Goal: Task Accomplishment & Management: Use online tool/utility

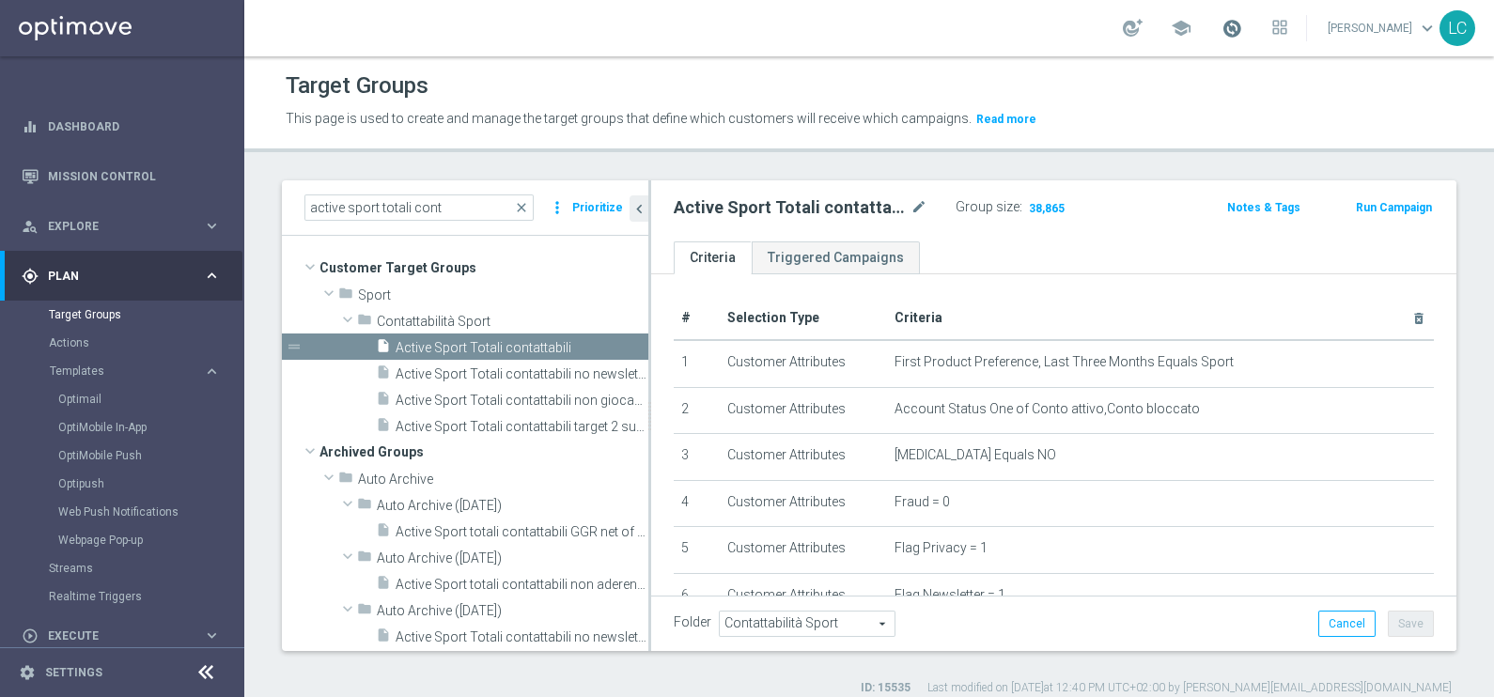
click at [1222, 19] on span at bounding box center [1231, 28] width 21 height 21
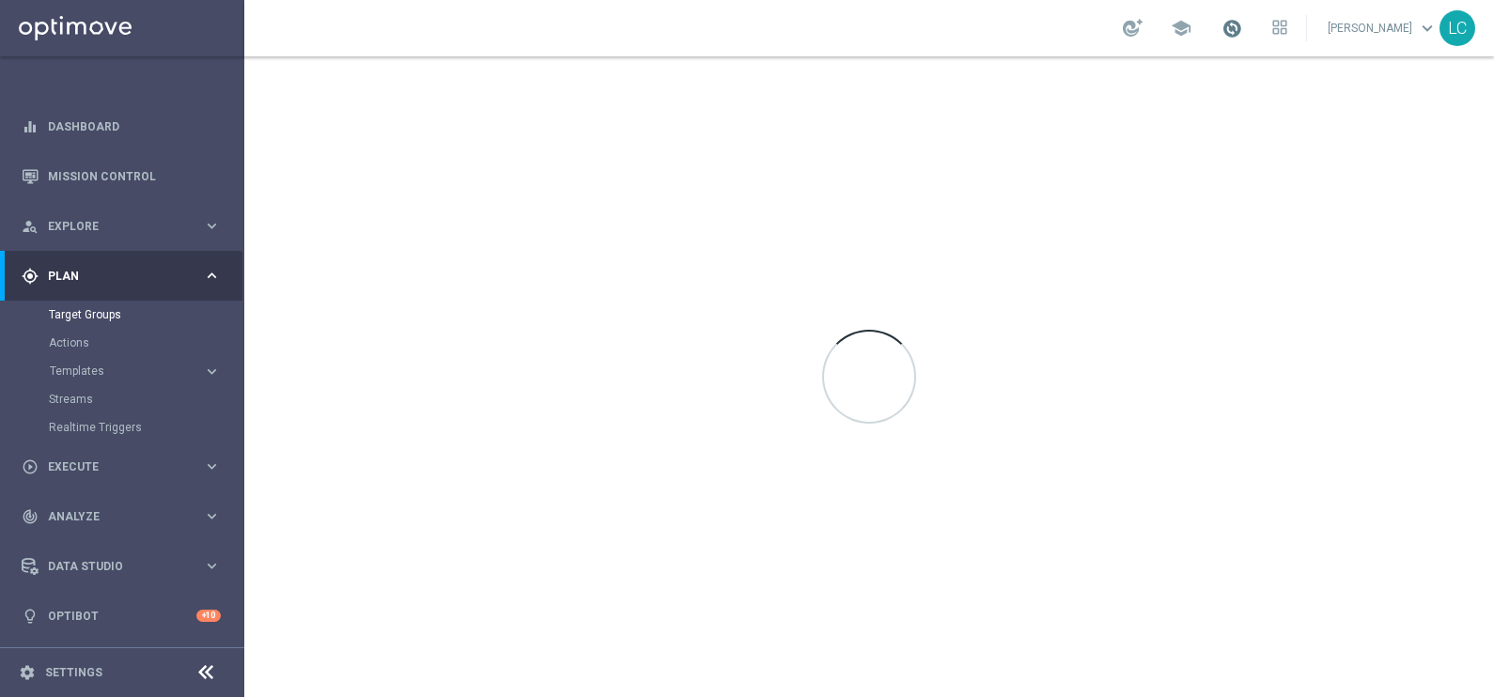
click at [1226, 22] on span at bounding box center [1231, 28] width 21 height 21
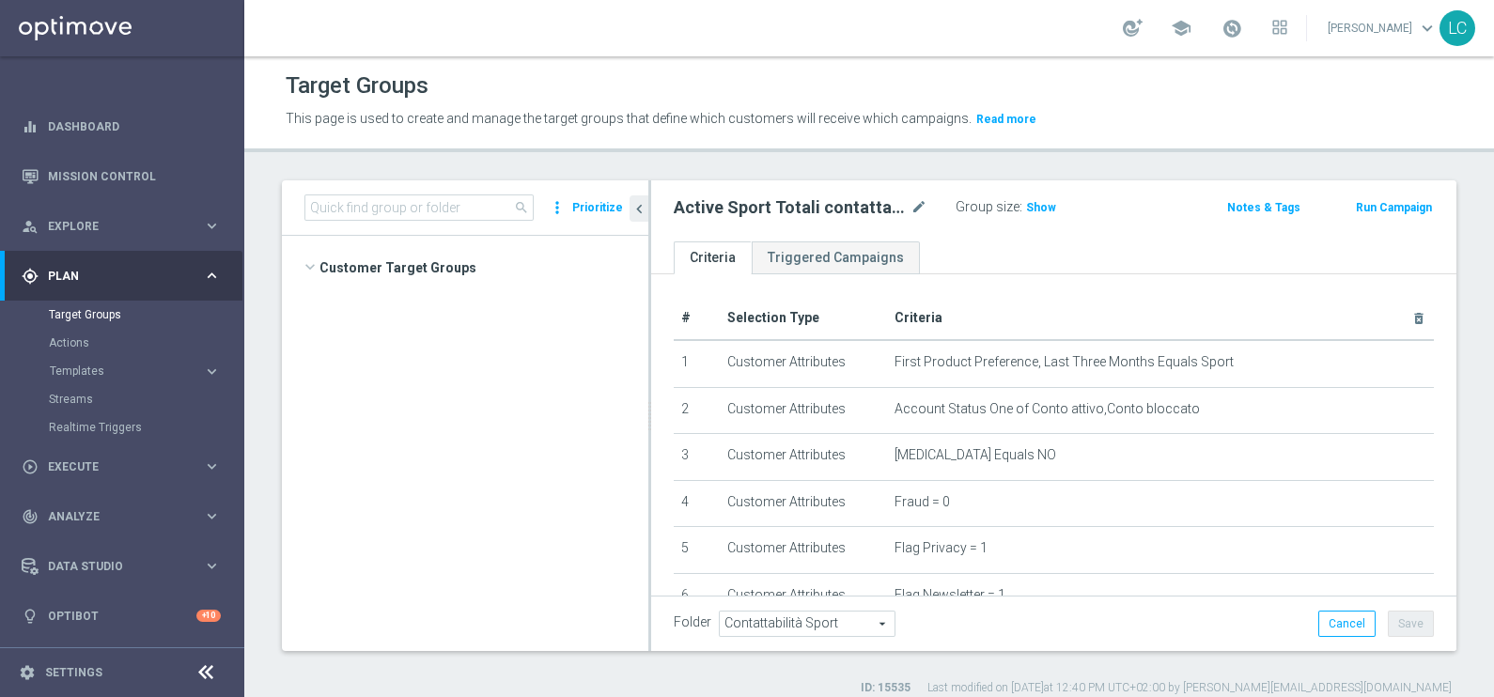
scroll to position [818, 0]
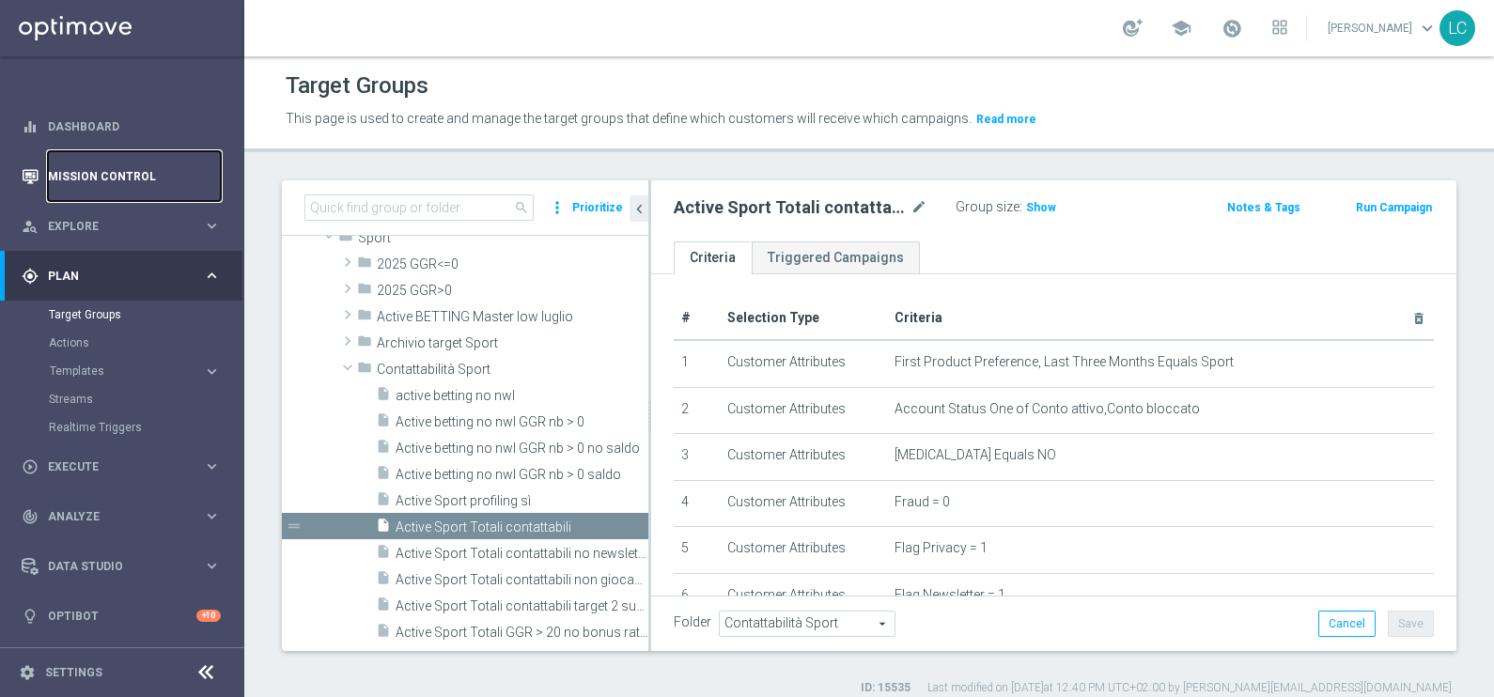
click at [76, 178] on link "Mission Control" at bounding box center [134, 176] width 173 height 50
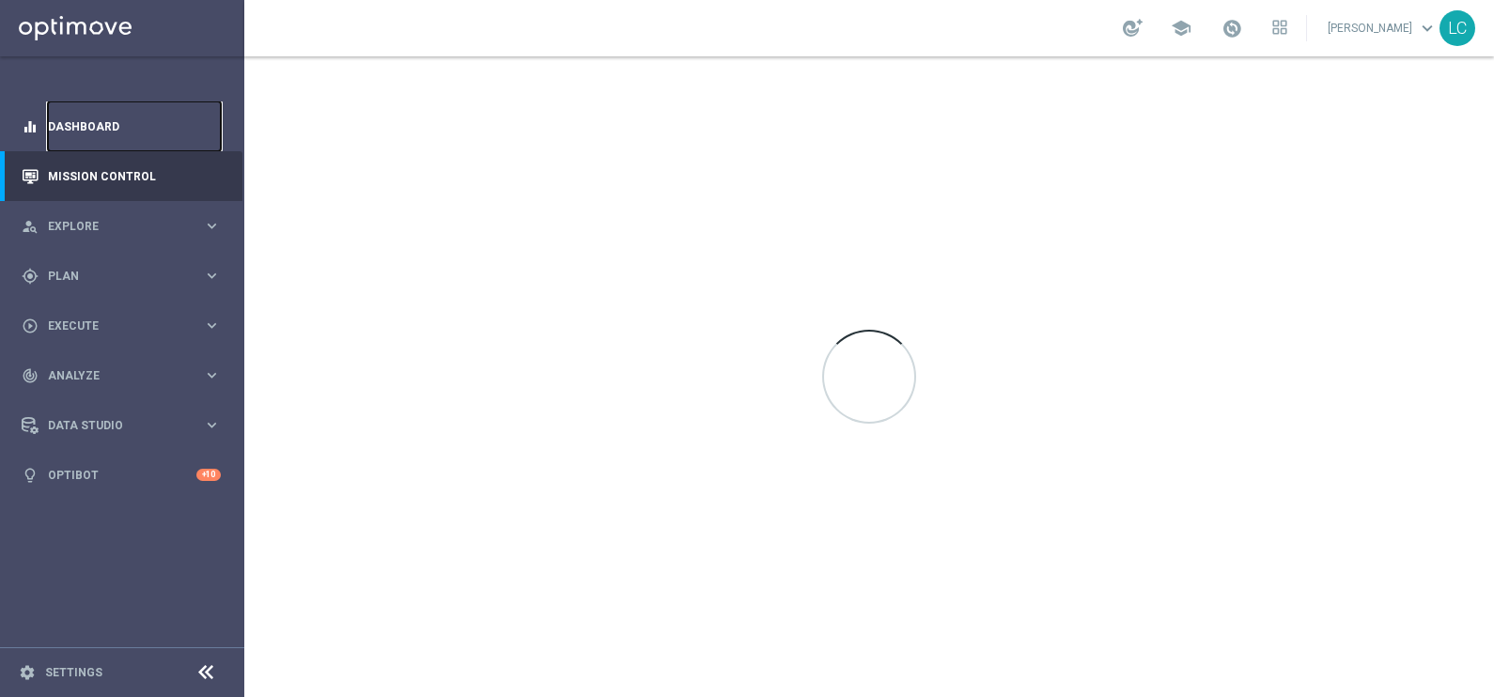
click at [82, 117] on link "Dashboard" at bounding box center [134, 126] width 173 height 50
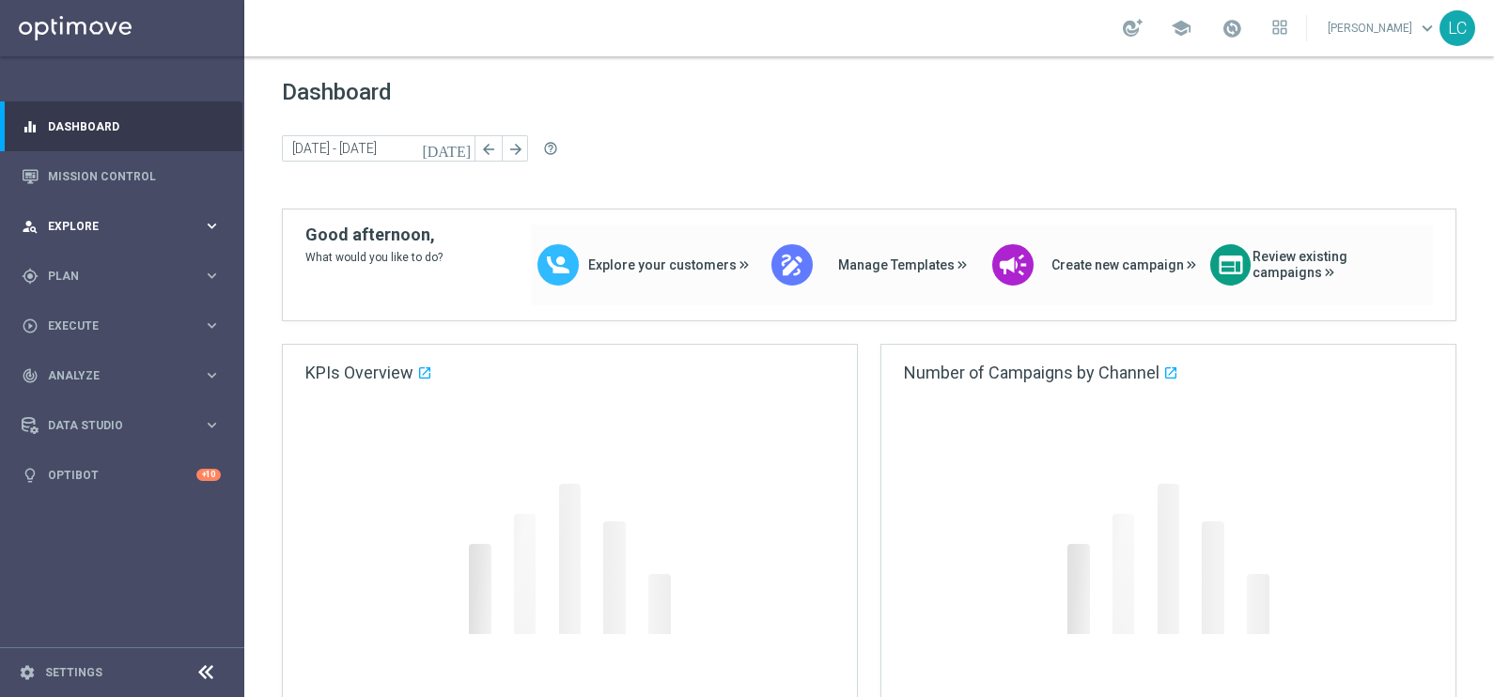
click at [126, 231] on div "person_search Explore" at bounding box center [112, 226] width 181 height 17
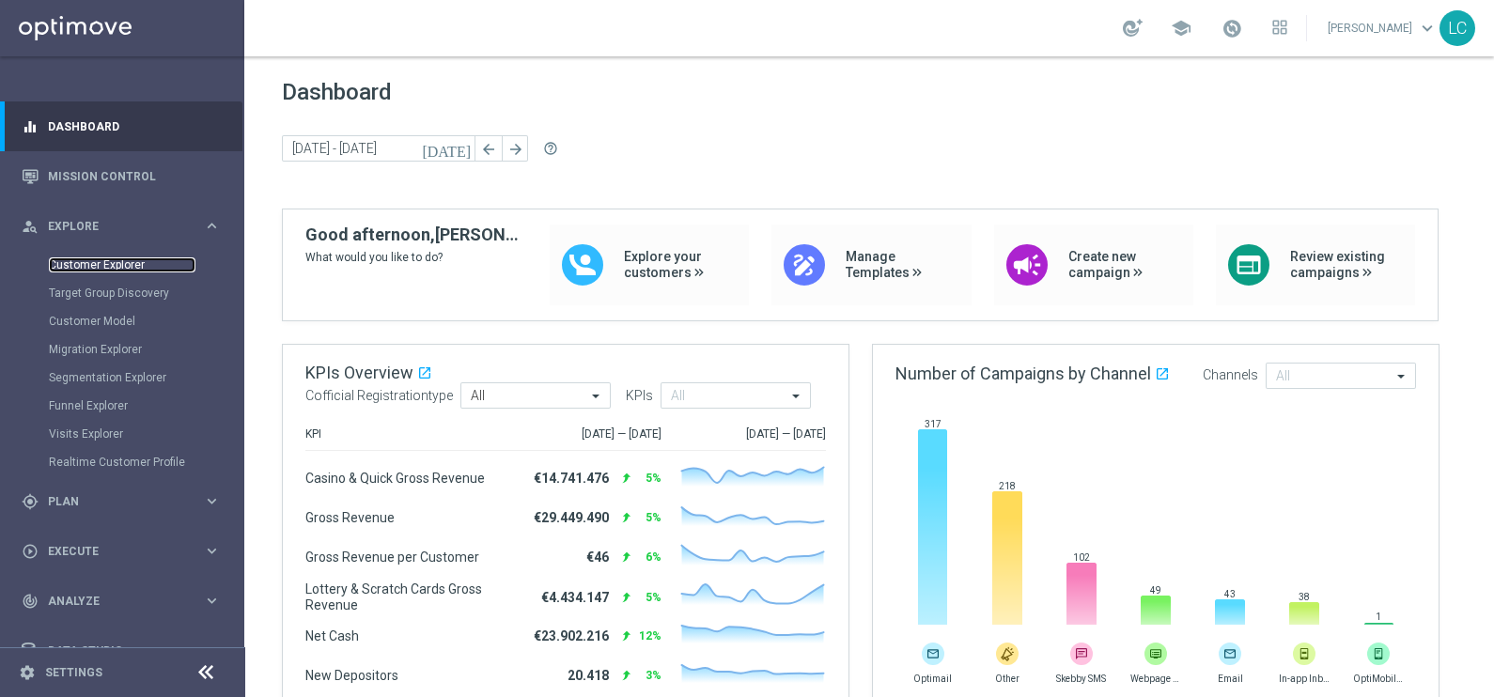
click at [105, 258] on link "Customer Explorer" at bounding box center [122, 264] width 147 height 15
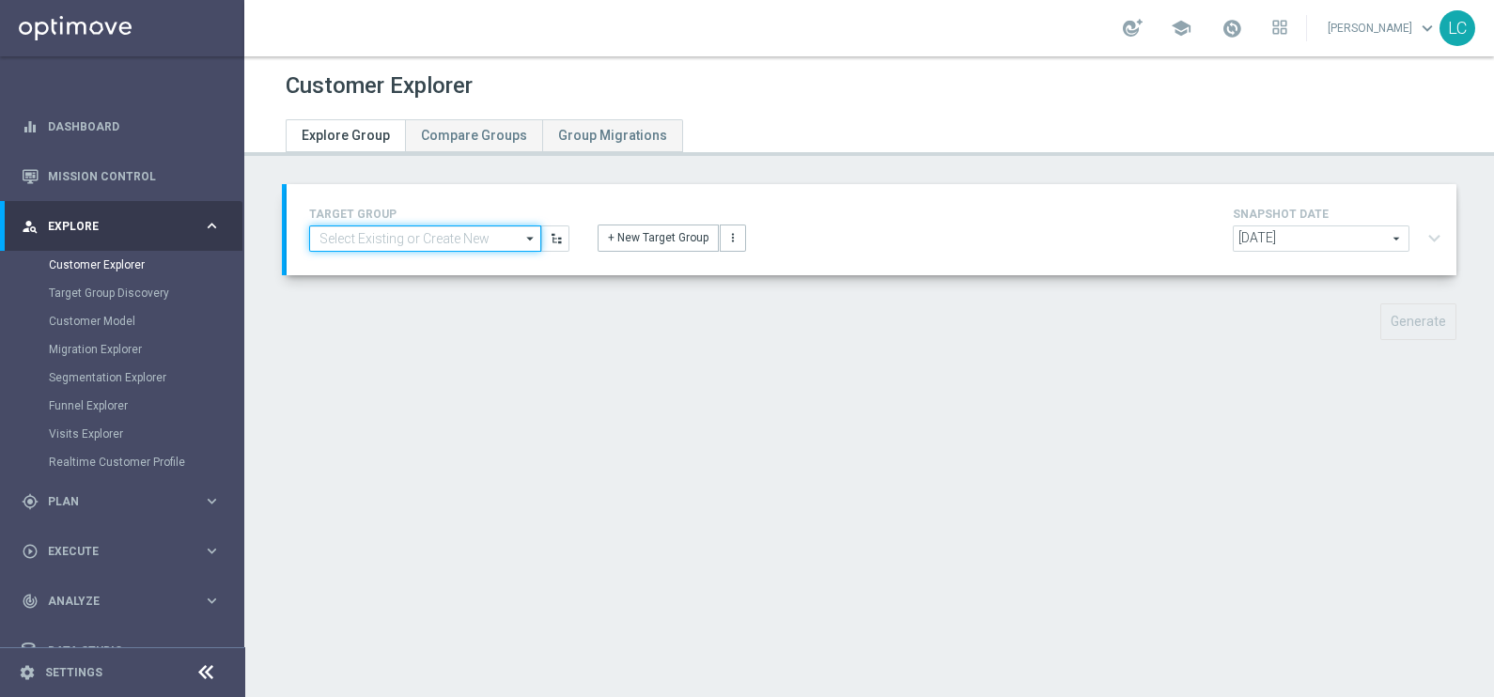
click at [459, 240] on input at bounding box center [425, 238] width 232 height 26
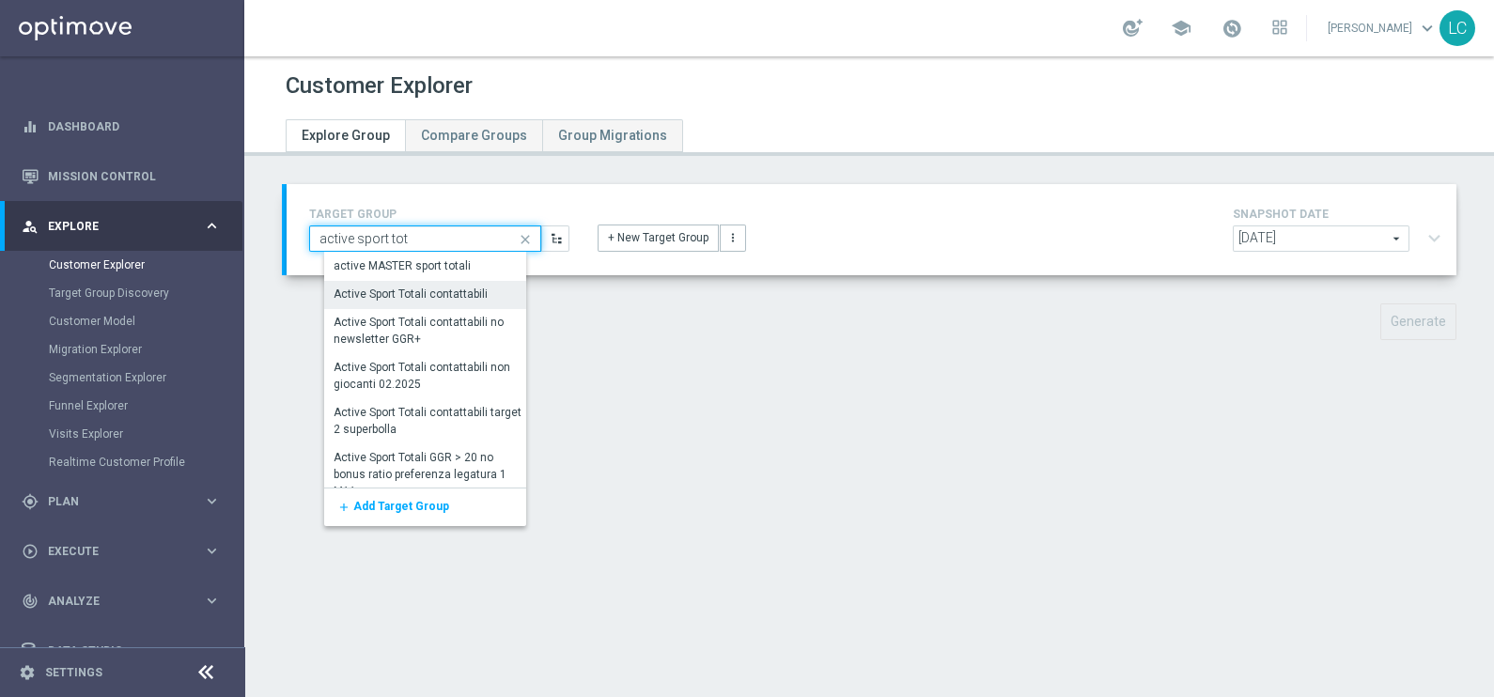
type input "active sport tot"
click at [456, 290] on div "Active Sport Totali contattabili" at bounding box center [410, 294] width 154 height 17
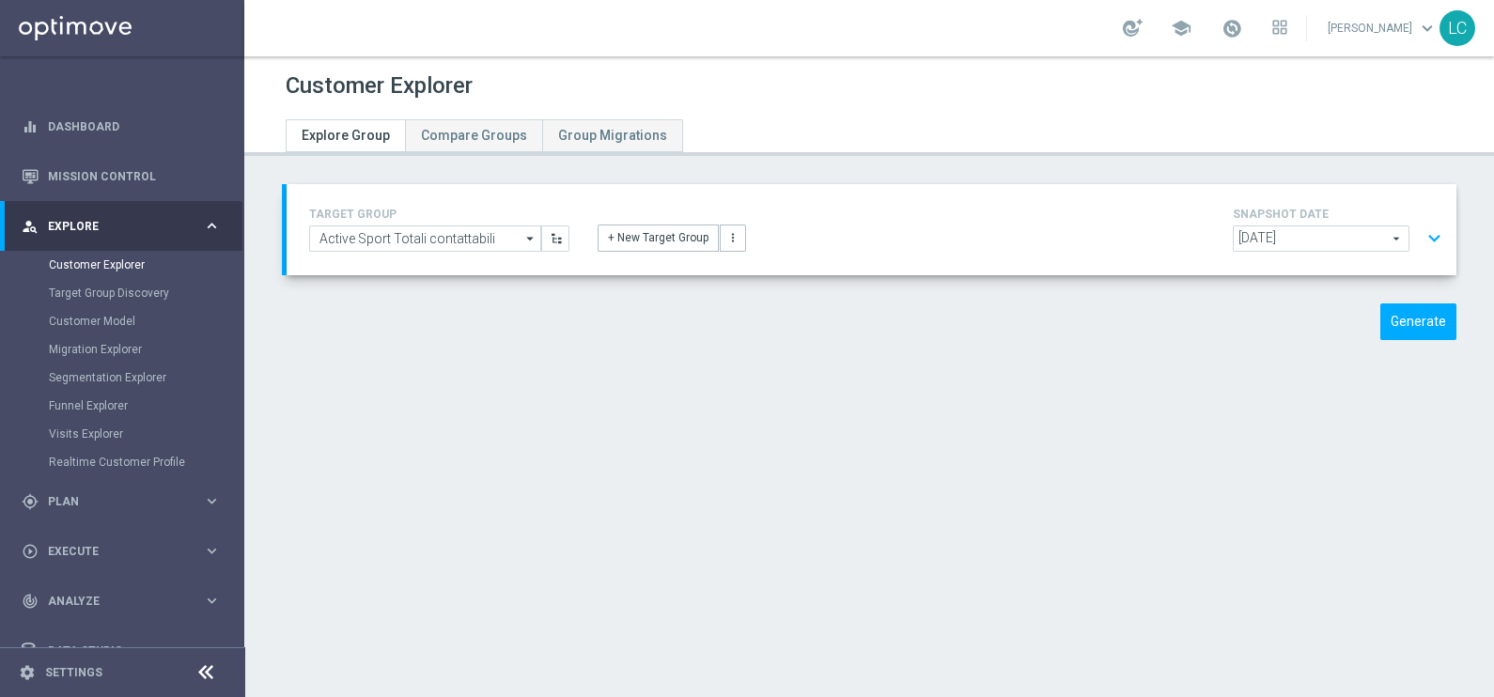
click at [1353, 235] on span "[DATE]" at bounding box center [1320, 238] width 175 height 24
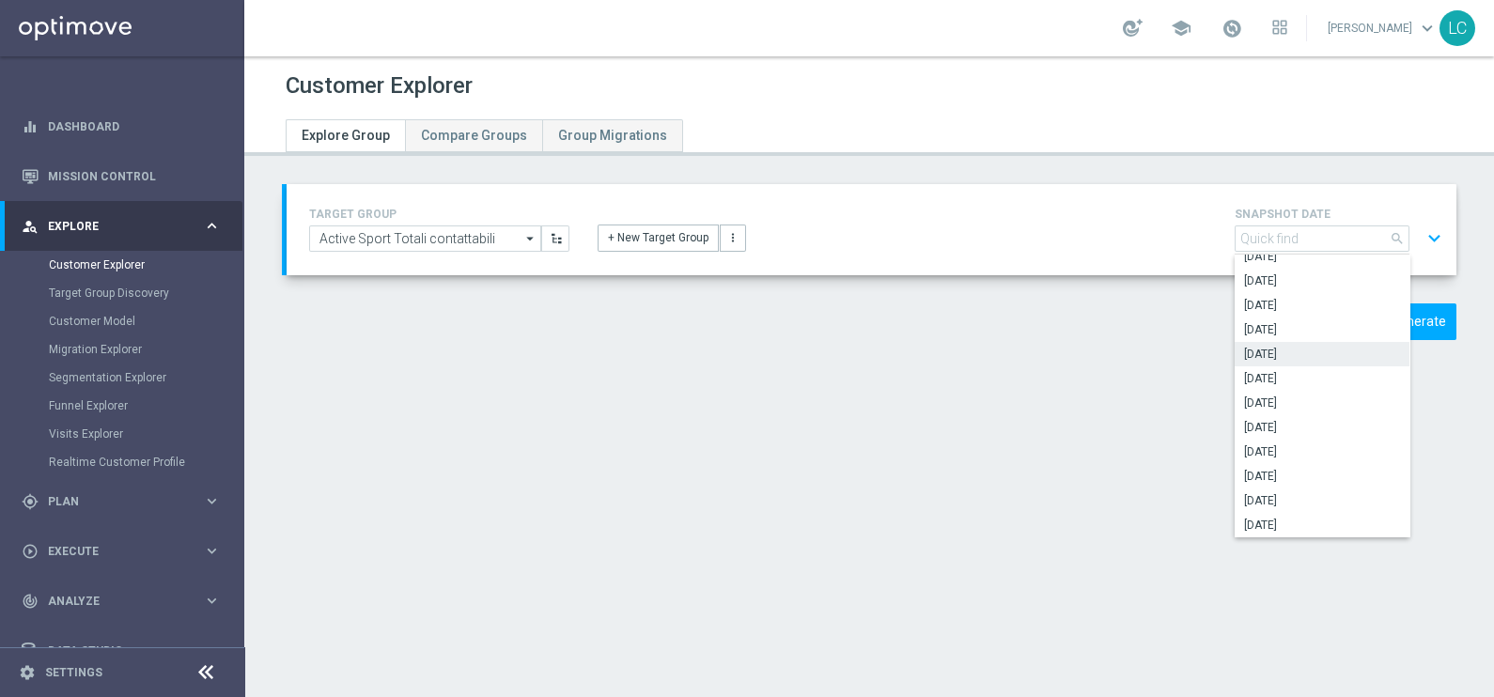
scroll to position [40, 0]
click at [1309, 365] on span "[DATE]" at bounding box center [1322, 371] width 156 height 15
type input "[DATE]"
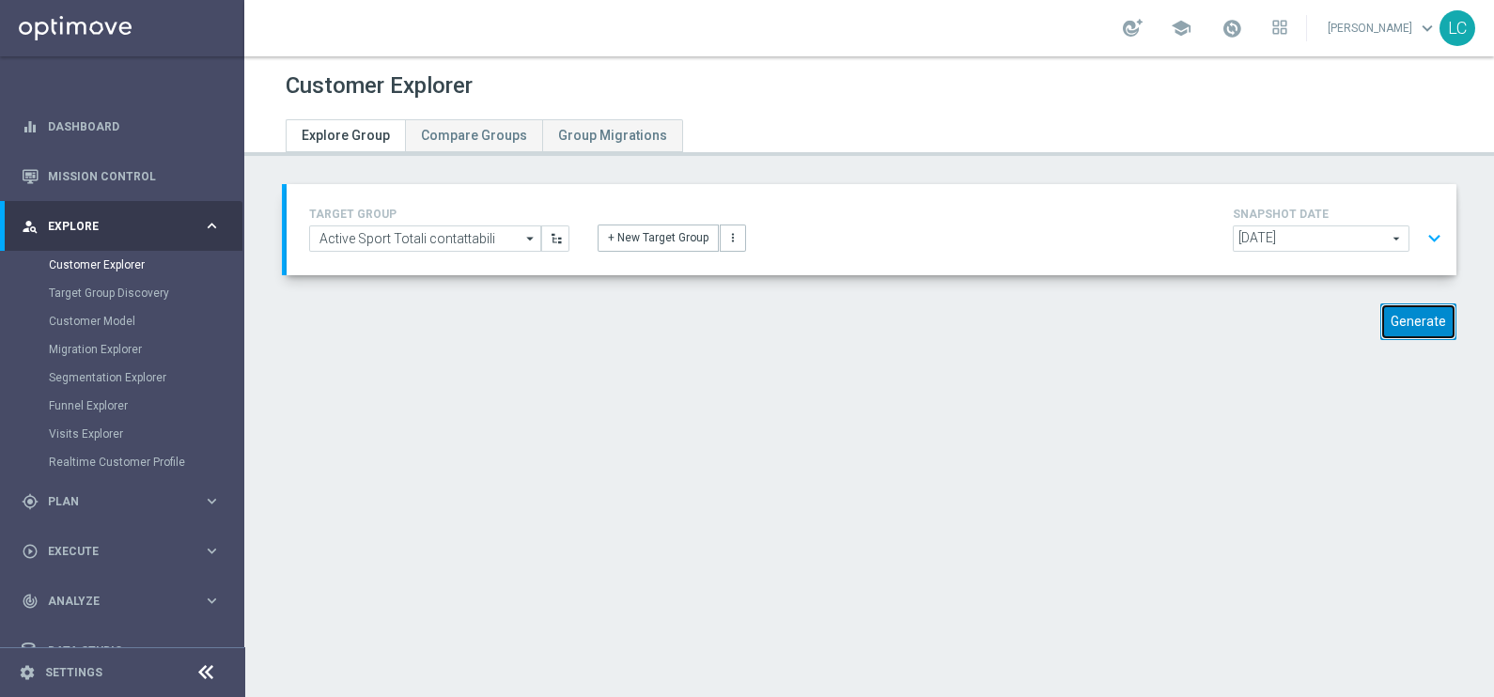
click at [1398, 324] on button "Generate" at bounding box center [1418, 321] width 76 height 37
click at [1235, 33] on span at bounding box center [1231, 28] width 21 height 21
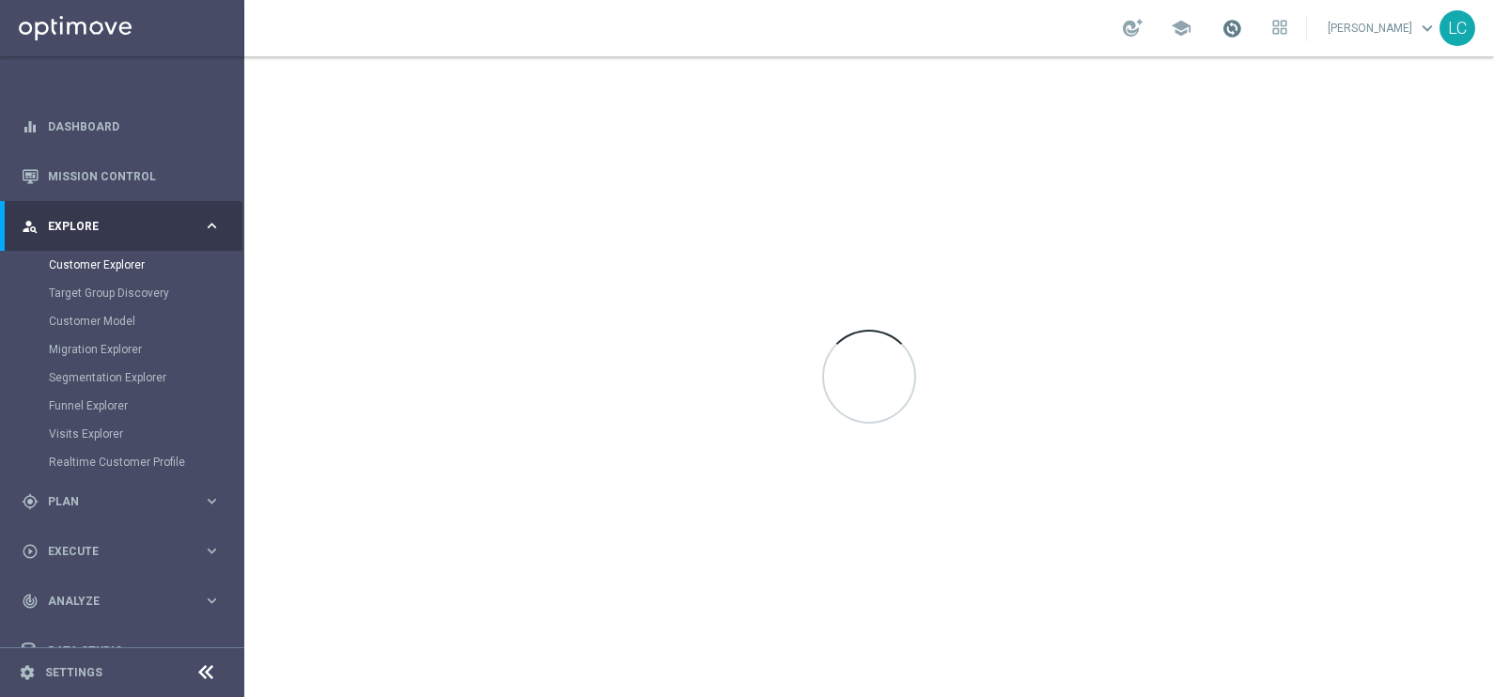
click at [1231, 31] on span at bounding box center [1231, 28] width 21 height 21
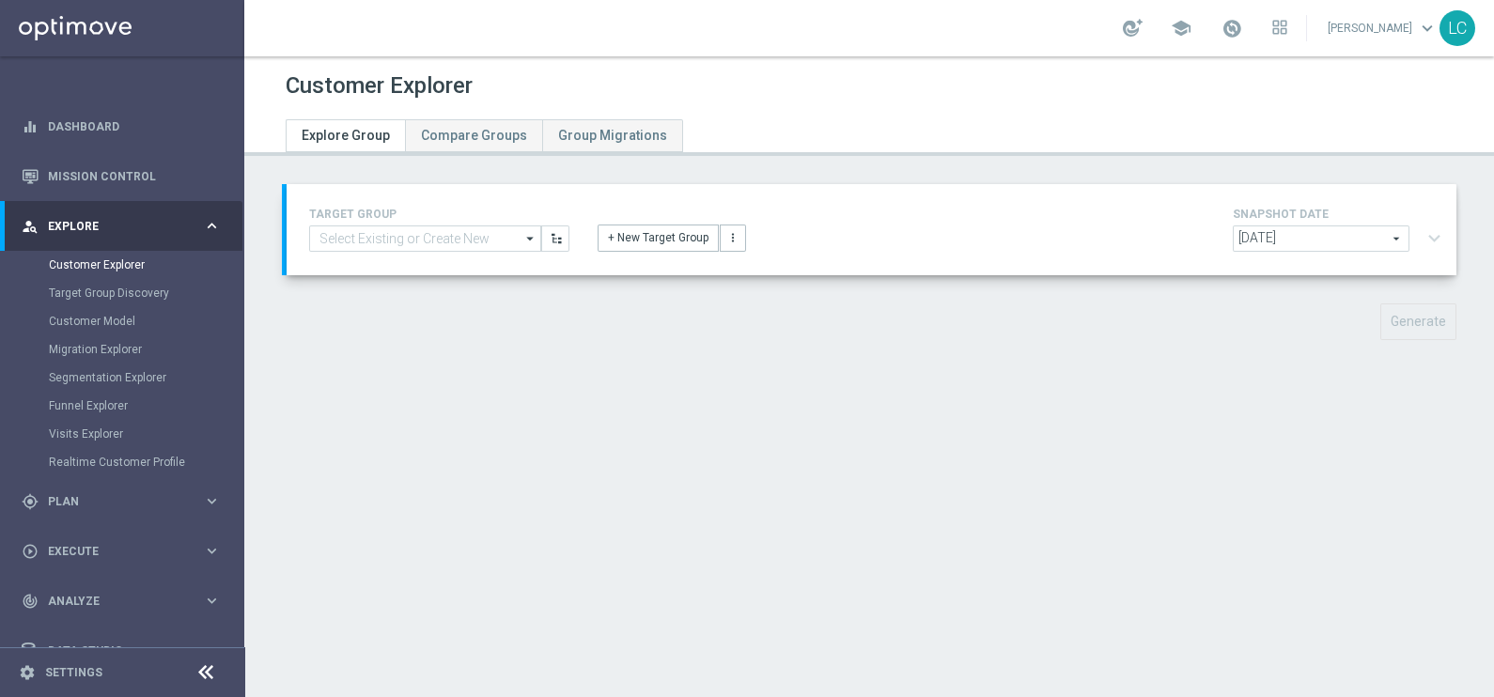
type input "Active Sport Totali contattabili"
click at [1417, 318] on button "Generate" at bounding box center [1418, 321] width 76 height 37
